Goal: Task Accomplishment & Management: Use online tool/utility

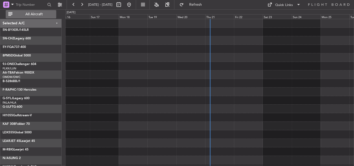
click at [34, 12] on span "All Aircraft" at bounding box center [33, 14] width 41 height 4
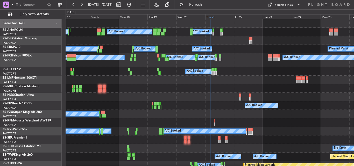
click at [213, 17] on div "Thu 21" at bounding box center [219, 16] width 29 height 5
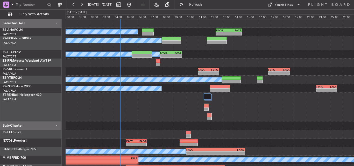
drag, startPoint x: 213, startPoint y: 4, endPoint x: 207, endPoint y: 10, distance: 8.8
click at [207, 4] on span "Refresh" at bounding box center [196, 5] width 22 height 4
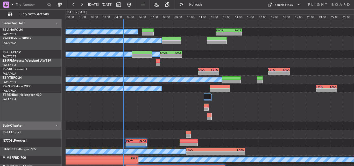
click at [224, 130] on div at bounding box center [210, 134] width 288 height 9
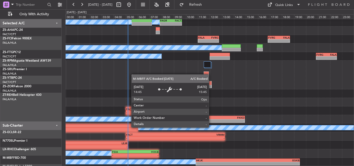
scroll to position [32, 0]
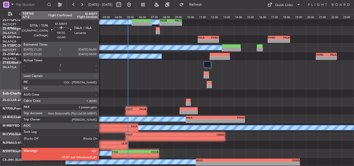
click at [101, 127] on div "FALA" at bounding box center [112, 126] width 52 height 3
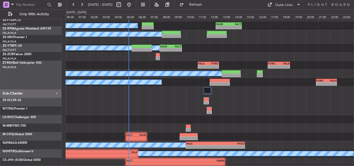
scroll to position [0, 0]
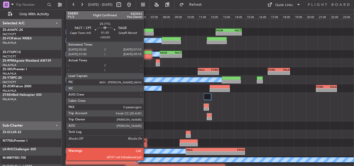
click at [146, 54] on div at bounding box center [142, 53] width 20 height 4
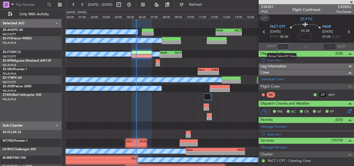
click at [282, 47] on input "text" at bounding box center [283, 47] width 12 height 6
type input "05:20"
click at [352, 2] on span at bounding box center [351, 2] width 5 height 5
